Goal: Information Seeking & Learning: Learn about a topic

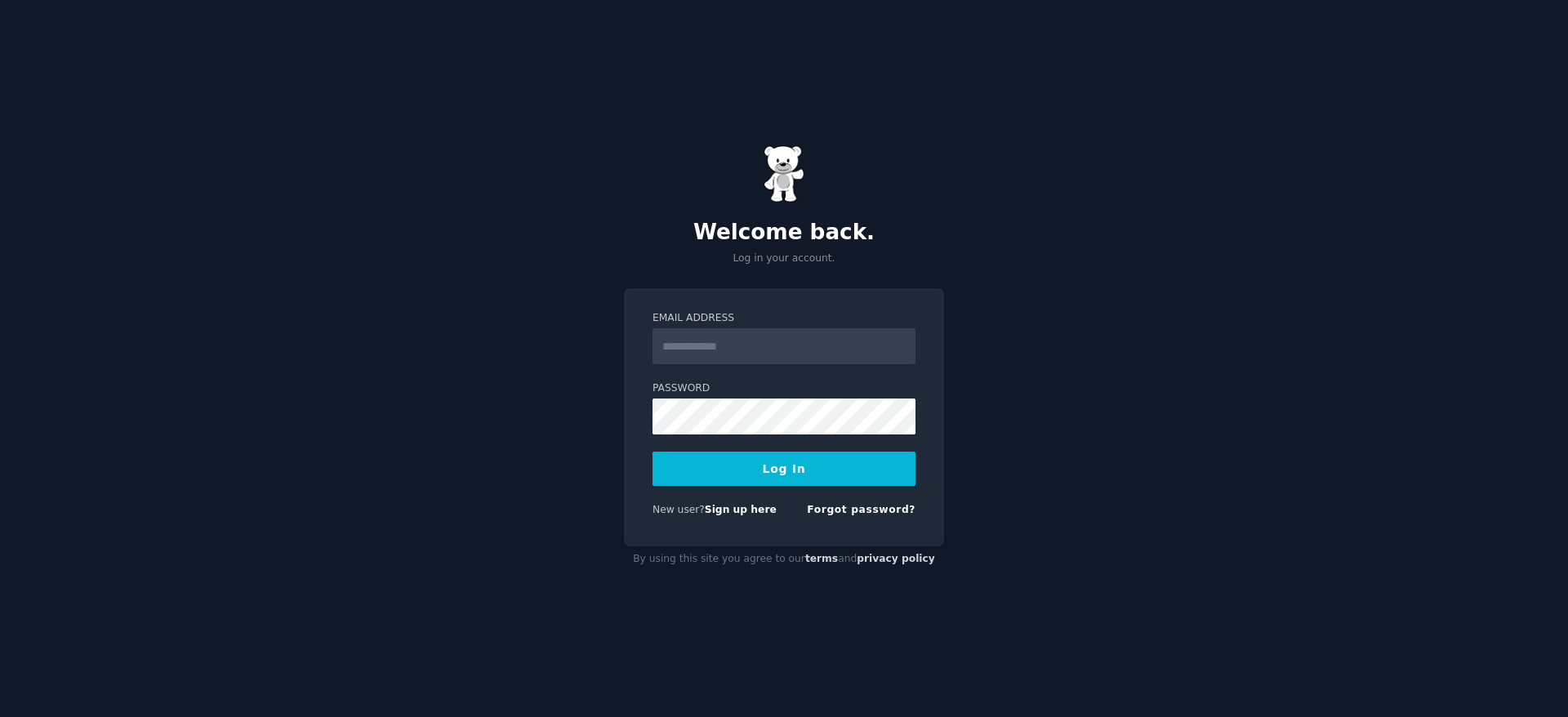
click at [673, 335] on input "Email Address" at bounding box center [784, 345] width 263 height 36
type input "**********"
click at [760, 471] on button "Log In" at bounding box center [784, 468] width 263 height 34
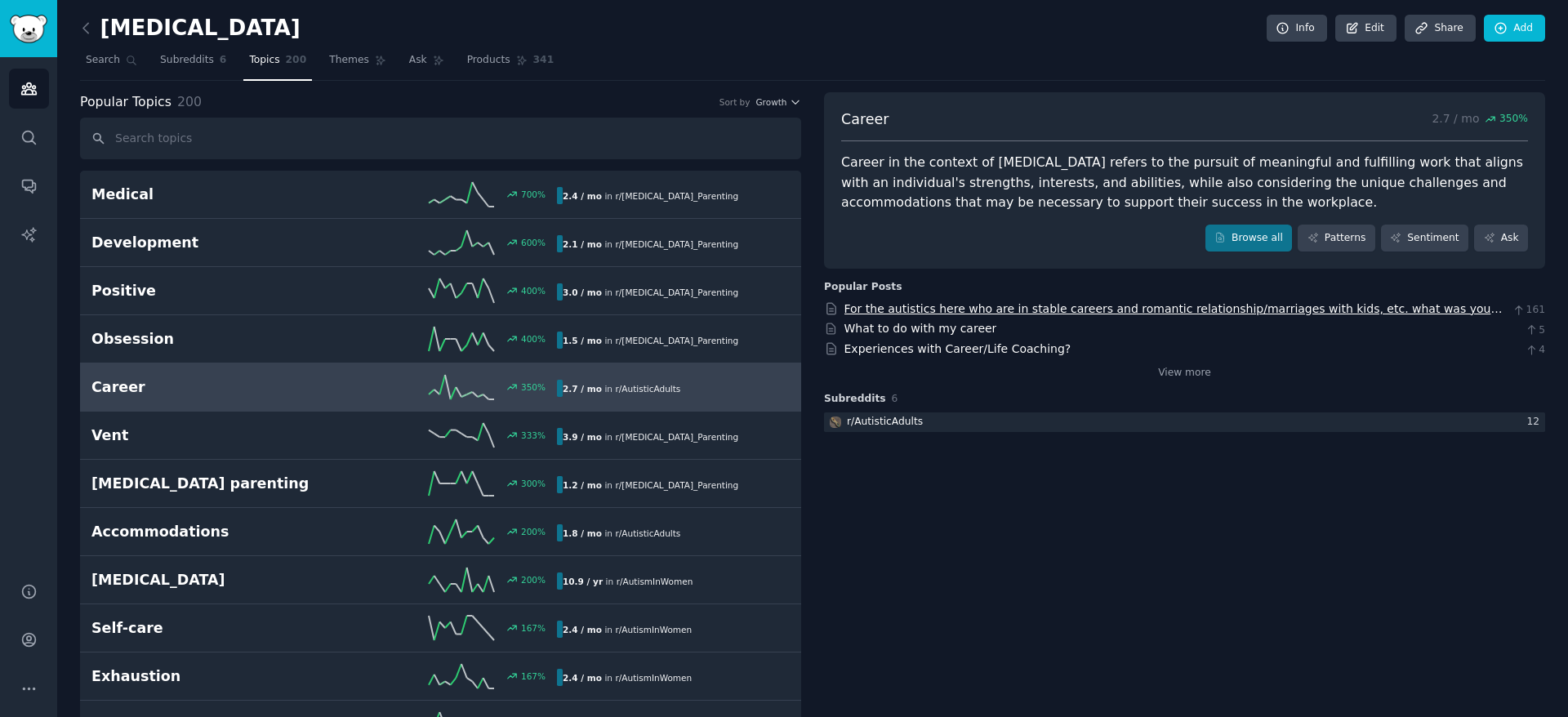
click at [1069, 312] on link "For the autistics here who are in stable careers and romantic relationship/marr…" at bounding box center [1173, 317] width 659 height 30
click at [881, 345] on link "Experiences with Career/Life Coaching?" at bounding box center [957, 349] width 227 height 13
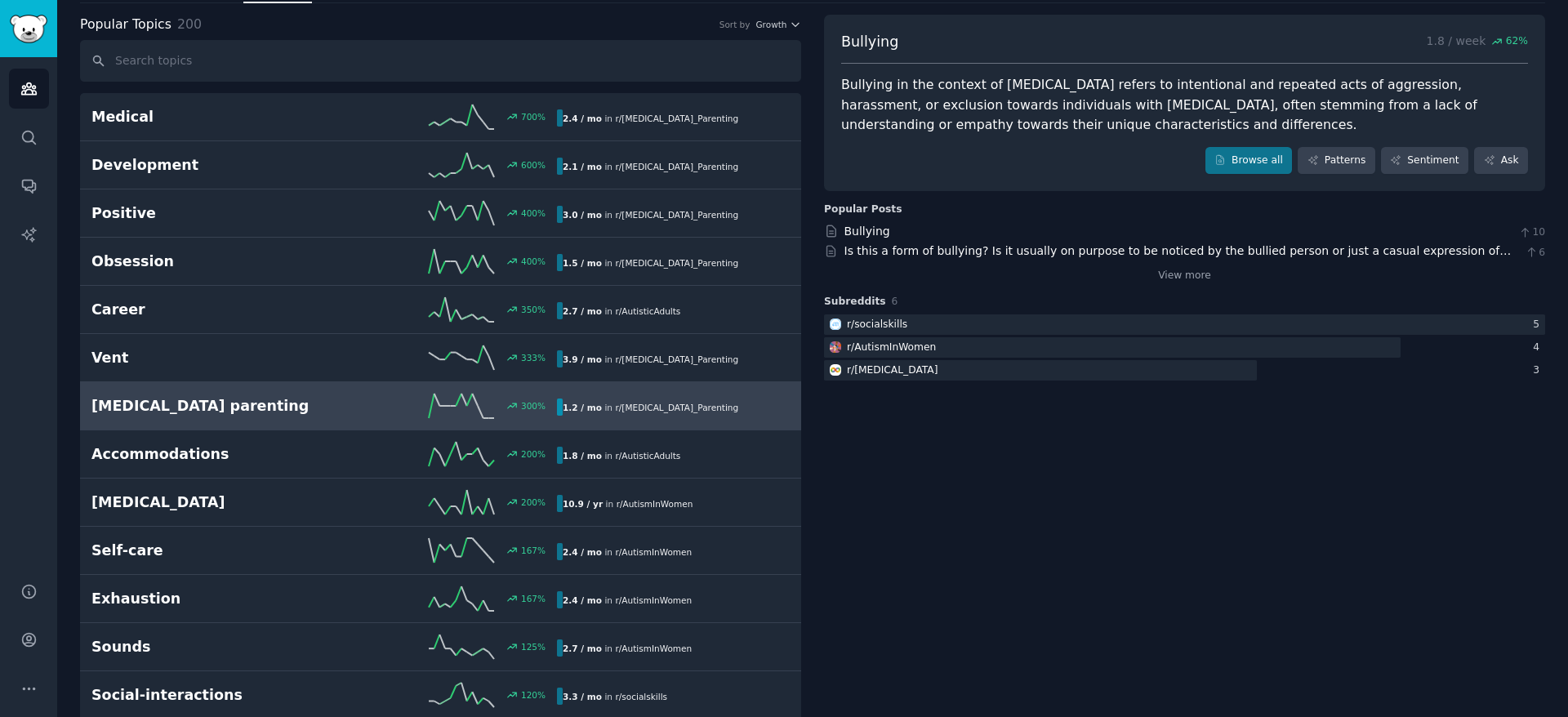
click at [370, 402] on div "300 %" at bounding box center [440, 406] width 232 height 25
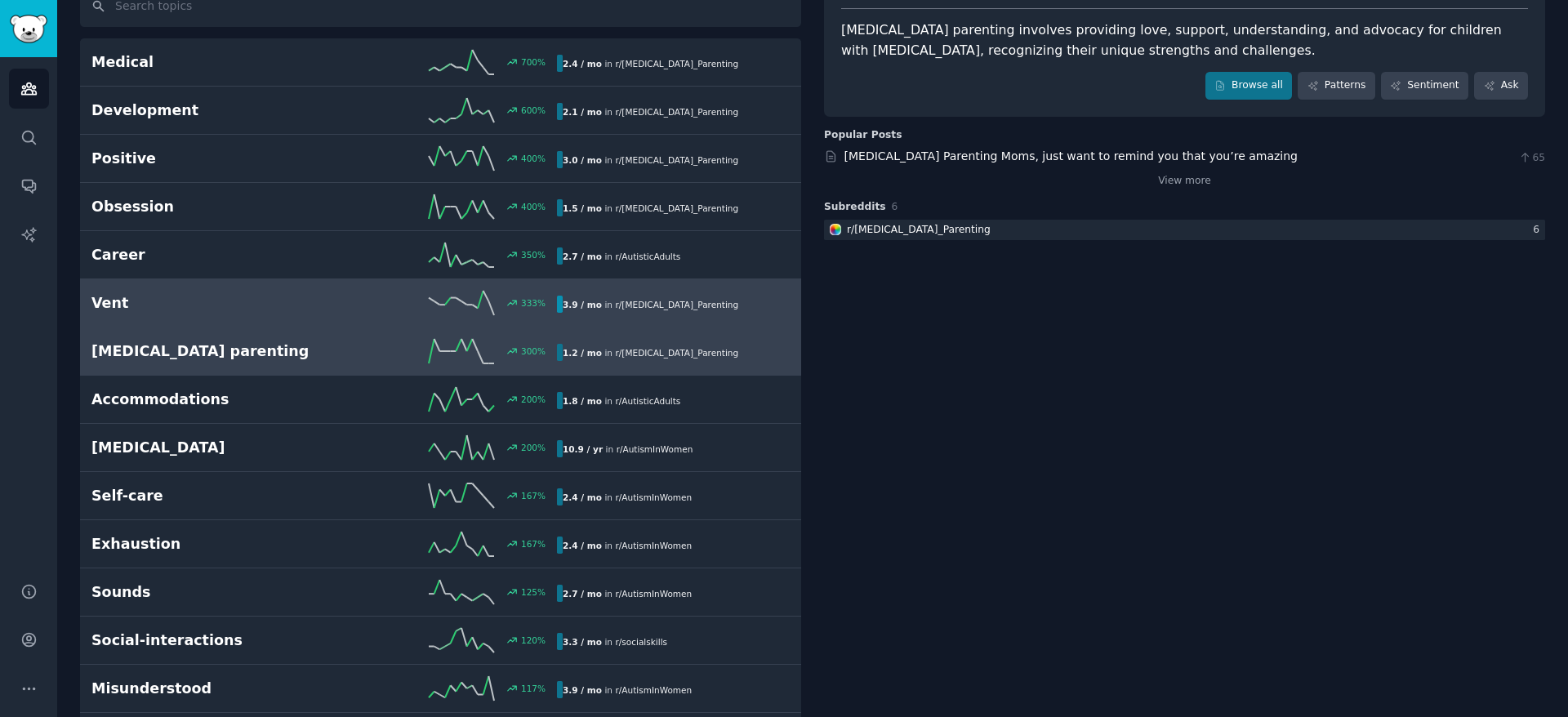
scroll to position [139, 0]
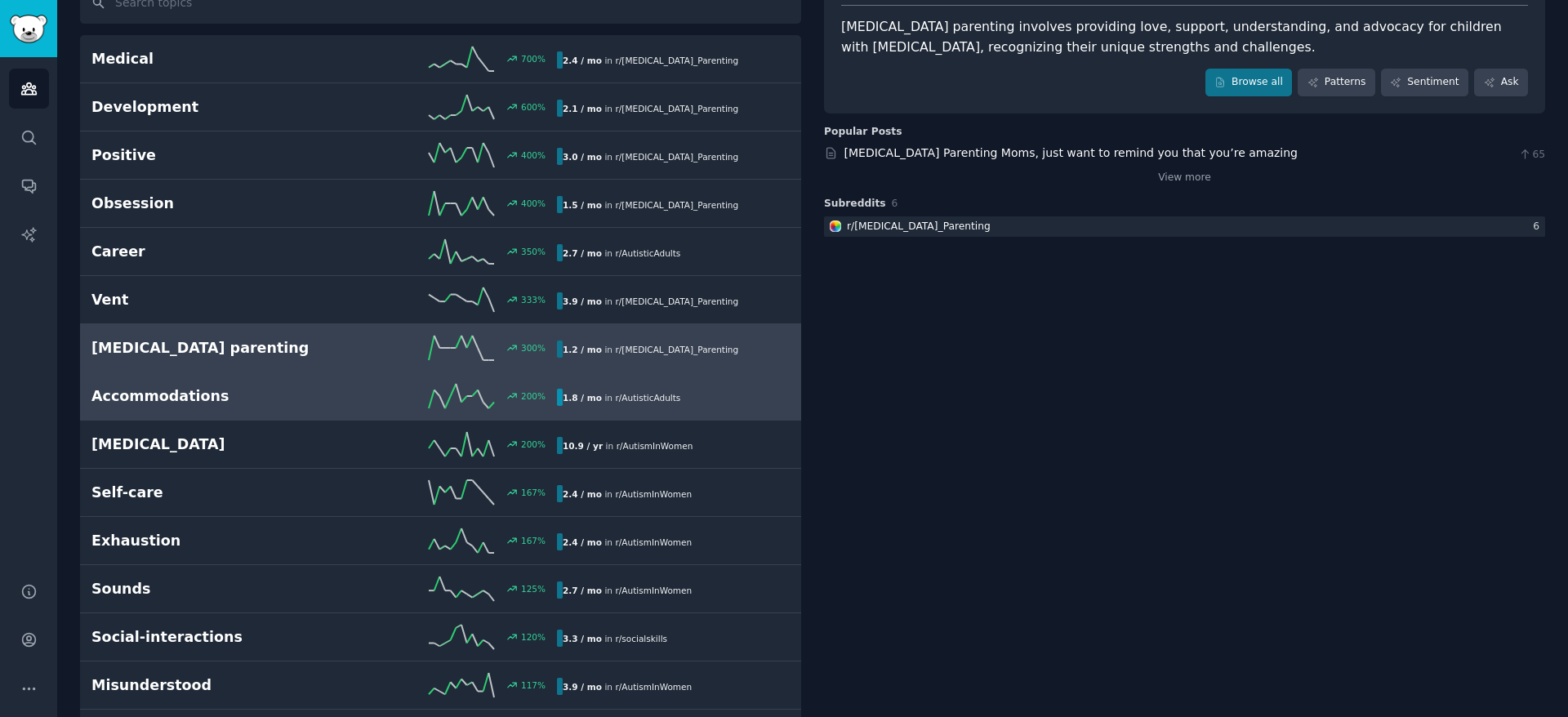
click at [587, 387] on div "Accommodations 200 % 1.8 / mo in r/ AutisticAdults" at bounding box center [441, 396] width 698 height 25
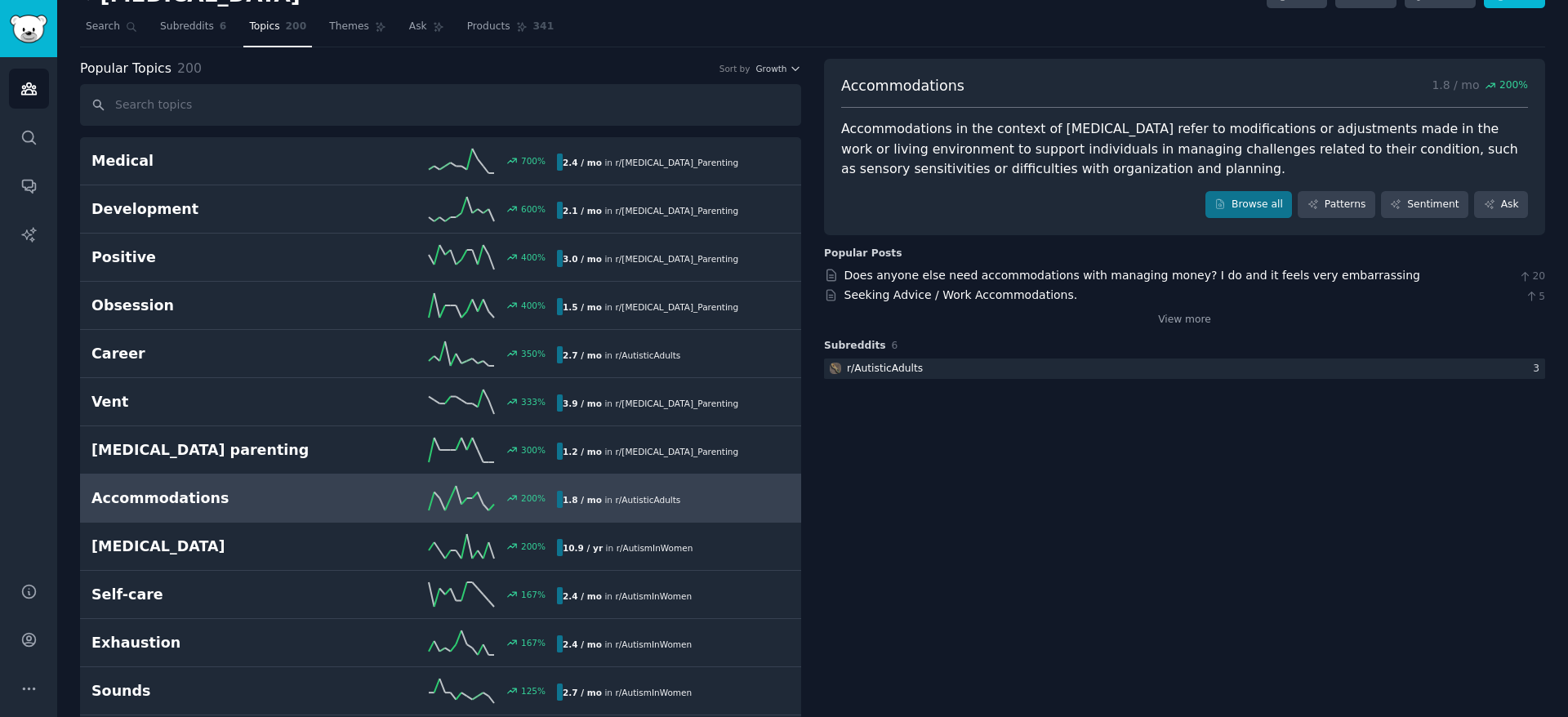
scroll to position [32, 0]
click at [933, 277] on link "Does anyone else need accommodations with managing money? I do and it feels ver…" at bounding box center [1132, 276] width 576 height 13
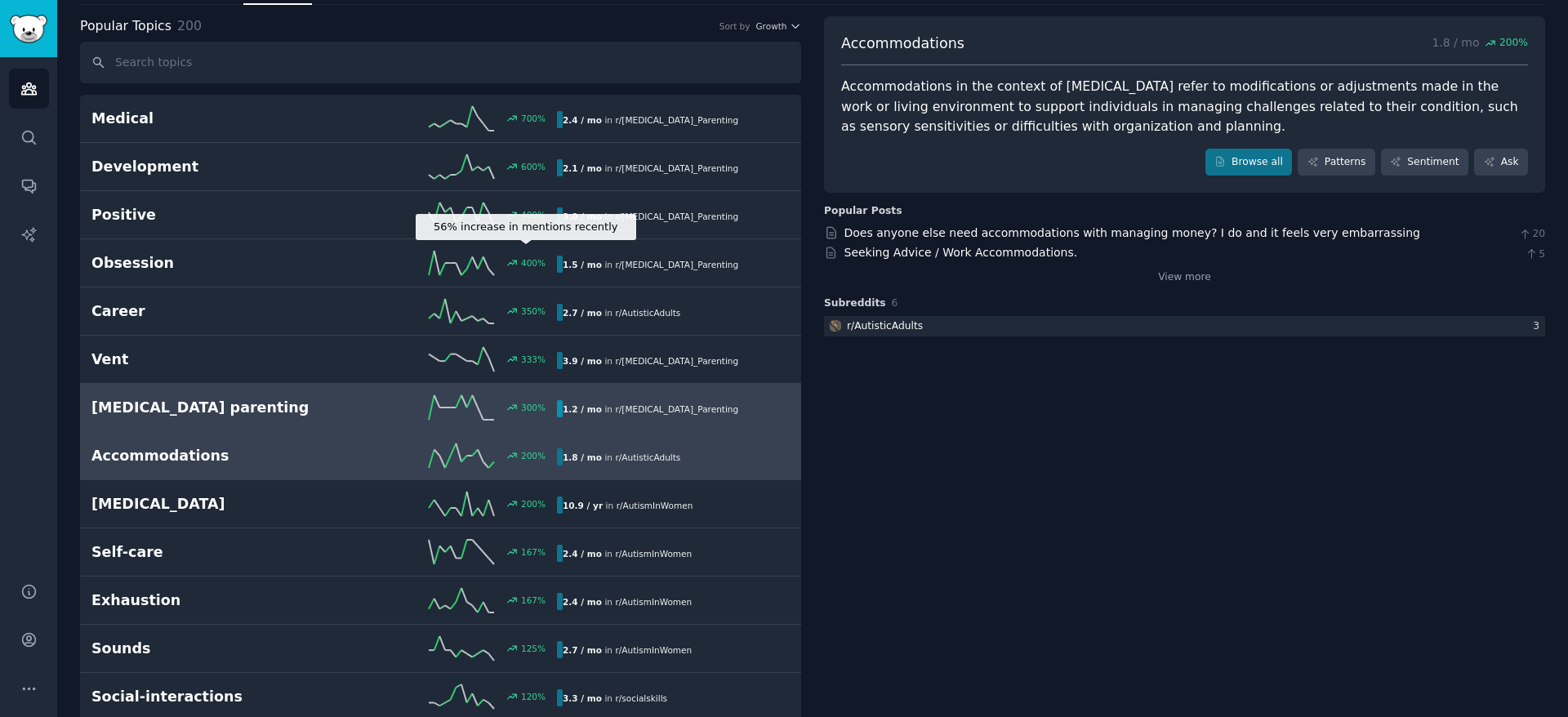
scroll to position [0, 0]
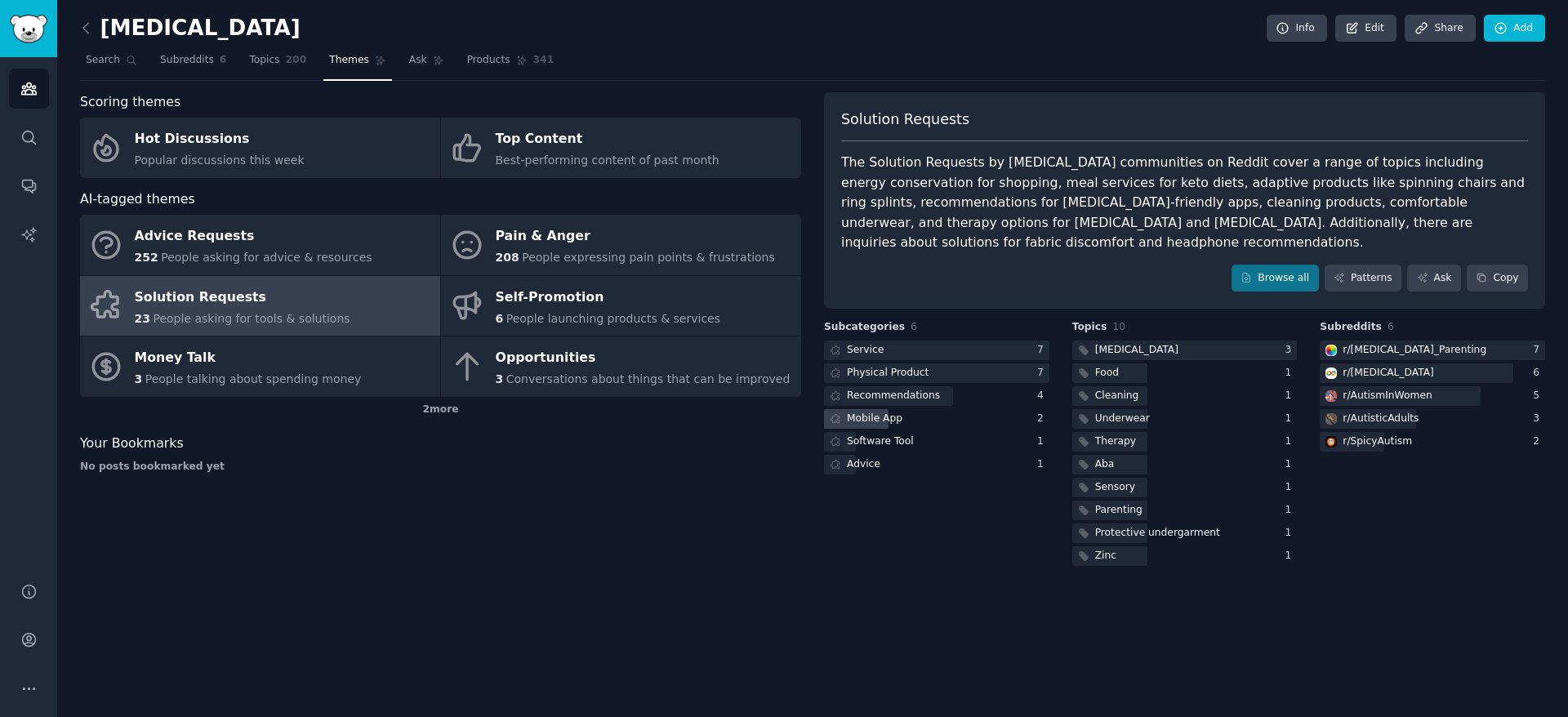
click at [871, 418] on div "Mobile App" at bounding box center [874, 419] width 55 height 15
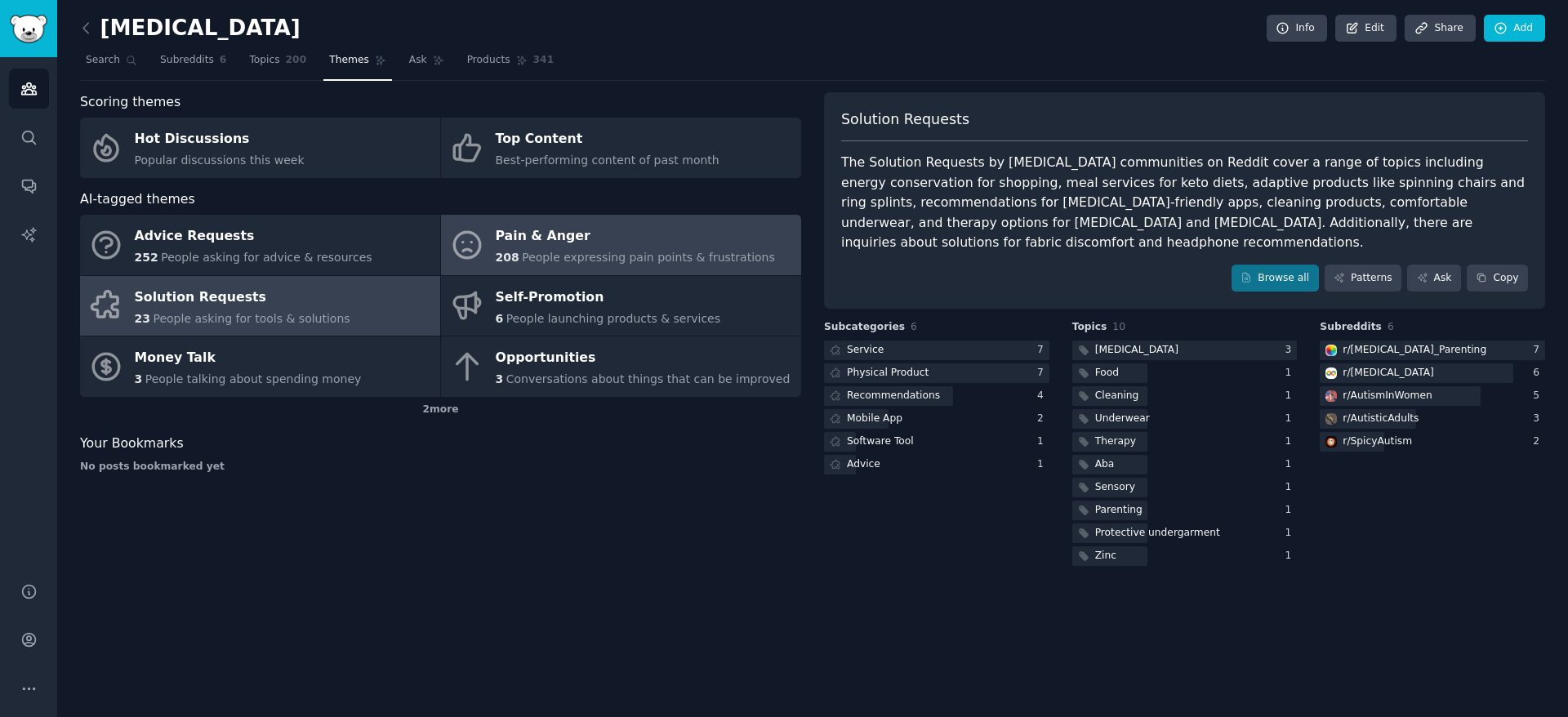
click at [661, 274] on link "Pain & Anger 208 People expressing pain points & frustrations" at bounding box center [621, 245] width 360 height 61
